Goal: Browse casually: Explore the website without a specific task or goal

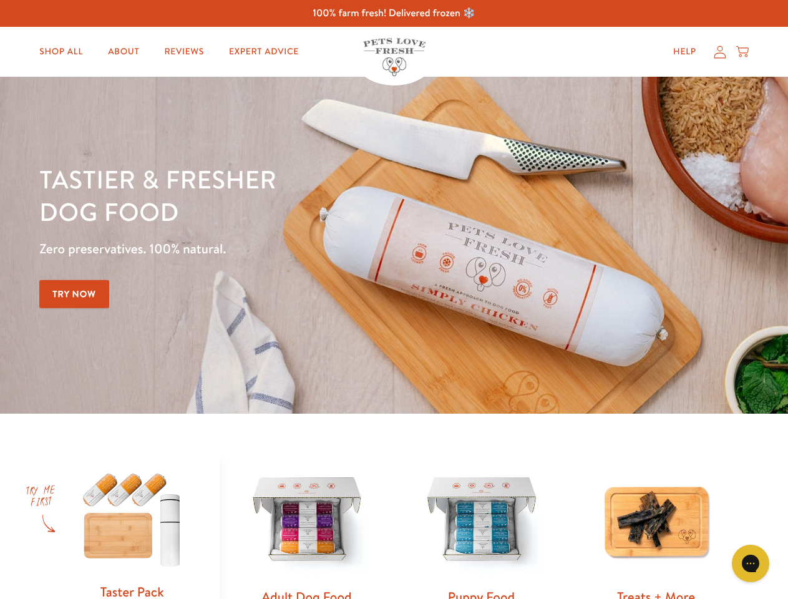
click at [394, 300] on div "Tastier & fresher dog food Zero preservatives. 100% natural. Try Now" at bounding box center [275, 245] width 473 height 165
click at [751, 564] on icon "Gorgias live chat" at bounding box center [751, 563] width 12 height 12
